Goal: Navigation & Orientation: Find specific page/section

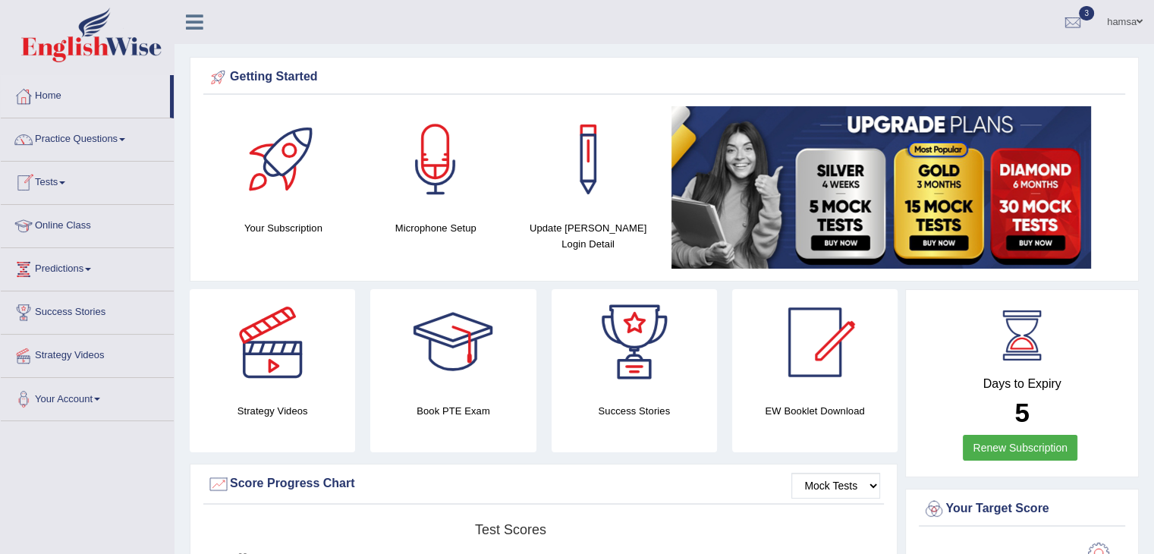
click at [52, 181] on link "Tests" at bounding box center [87, 181] width 173 height 38
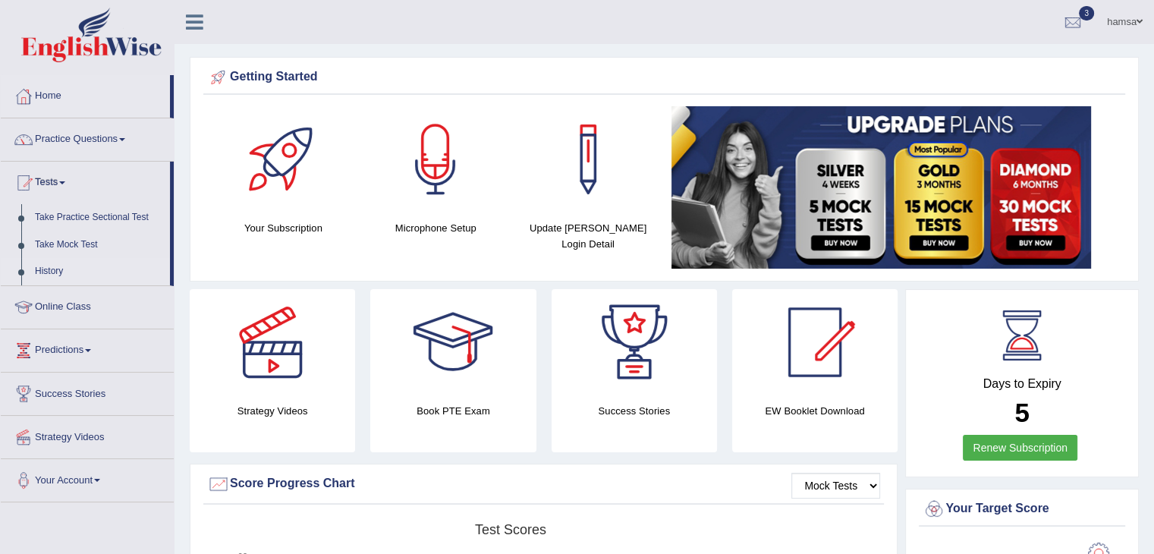
click at [54, 271] on link "History" at bounding box center [99, 271] width 142 height 27
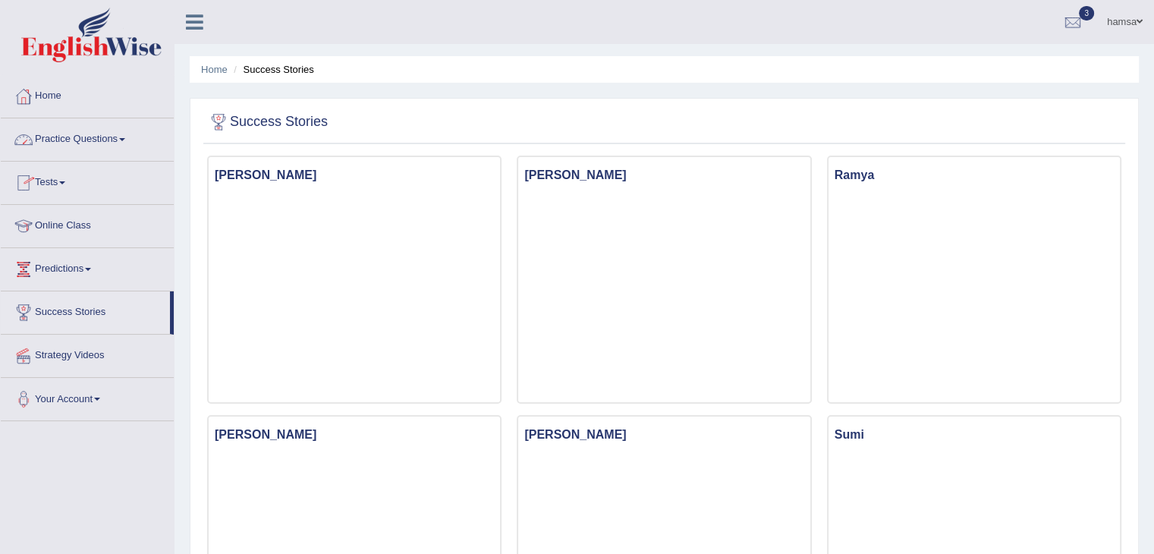
click at [58, 183] on link "Tests" at bounding box center [87, 181] width 173 height 38
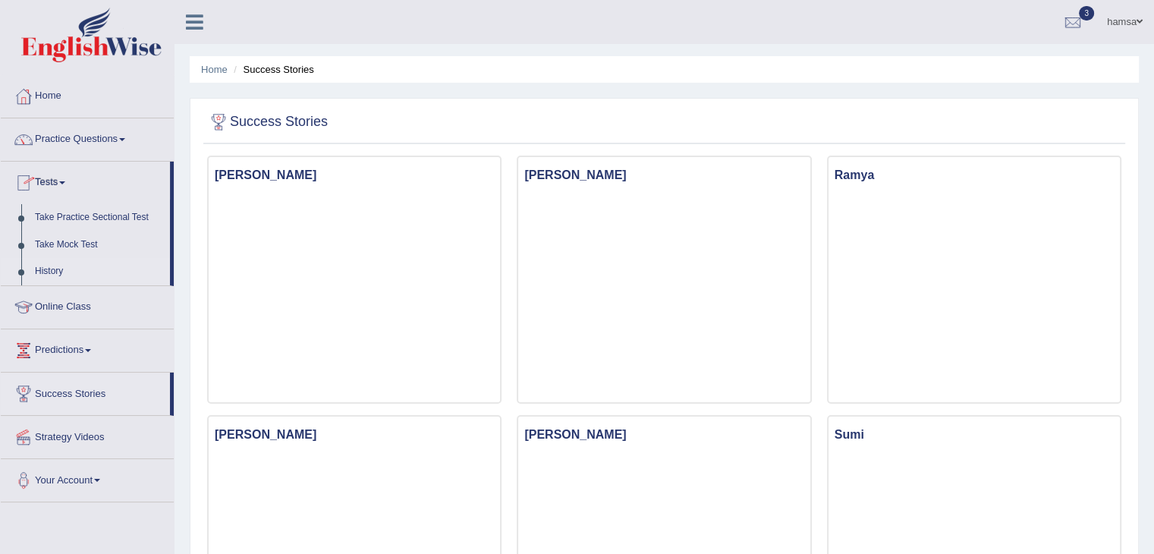
click at [45, 272] on link "History" at bounding box center [99, 271] width 142 height 27
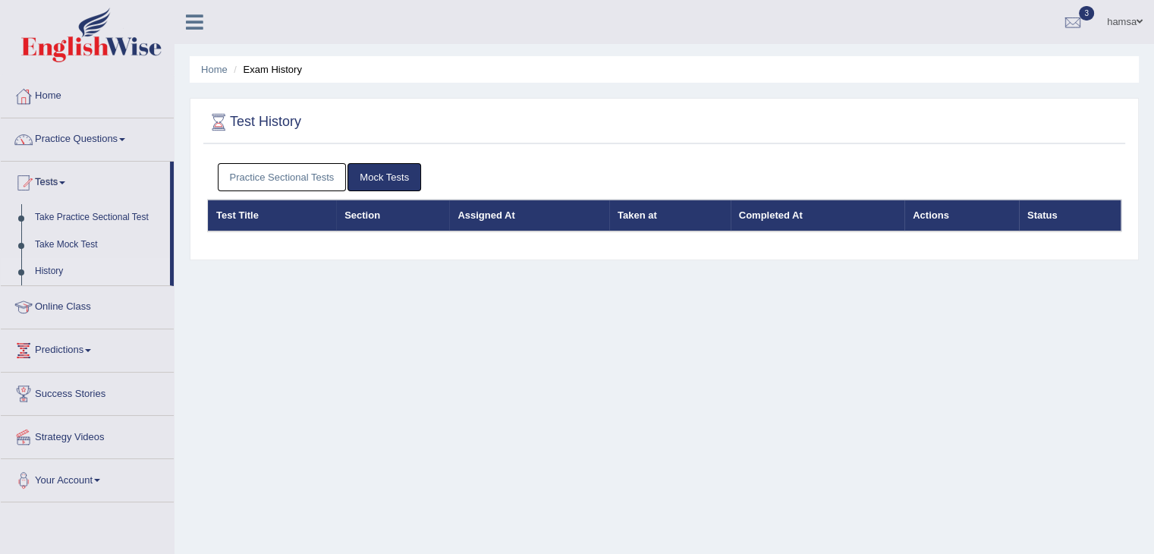
click at [275, 180] on link "Practice Sectional Tests" at bounding box center [282, 177] width 129 height 28
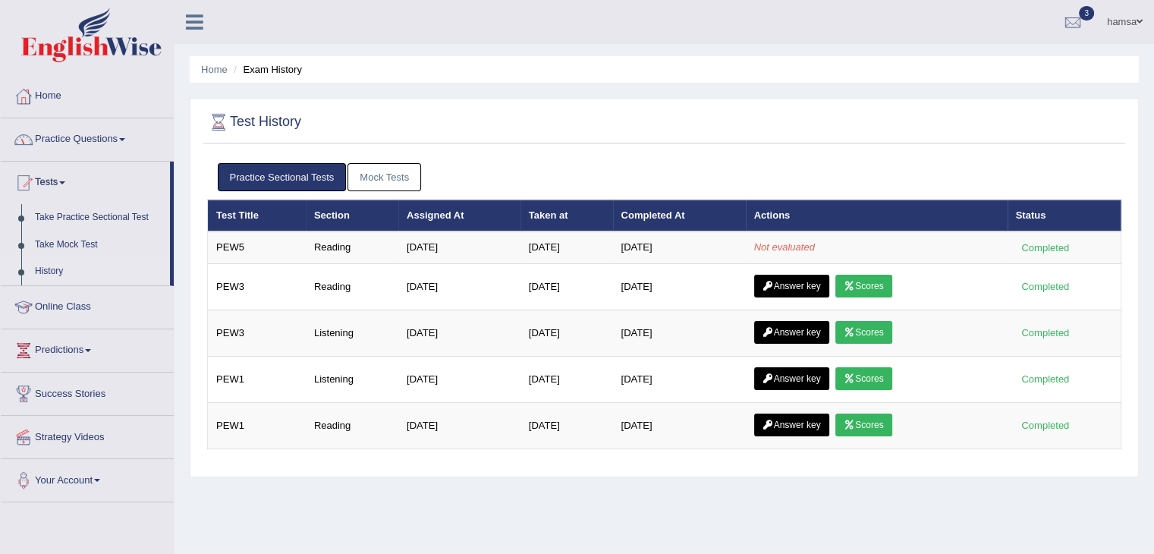
click at [90, 139] on link "Practice Questions" at bounding box center [87, 137] width 173 height 38
